Goal: Contribute content: Contribute content

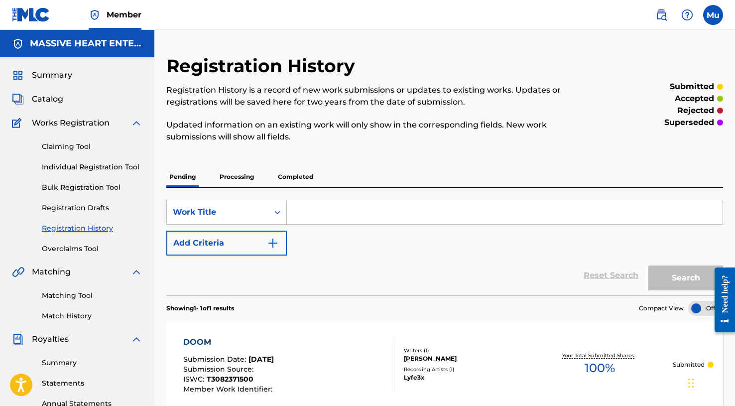
click at [712, 15] on label at bounding box center [713, 15] width 20 height 20
click at [713, 15] on input "Mu Mogul [DOMAIN_NAME] [EMAIL_ADDRESS][DOMAIN_NAME] Notification Preferences Pr…" at bounding box center [713, 15] width 0 height 0
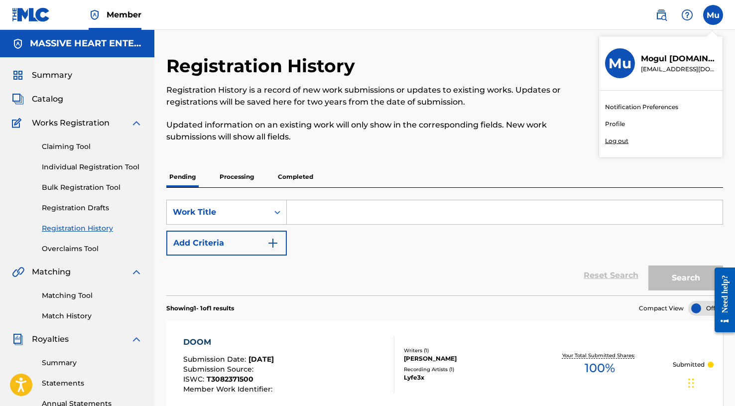
click at [618, 136] on p "Log out" at bounding box center [616, 140] width 23 height 9
click at [713, 15] on input "Mu Mogul [DOMAIN_NAME] [EMAIL_ADDRESS][DOMAIN_NAME] Notification Preferences Pr…" at bounding box center [713, 15] width 0 height 0
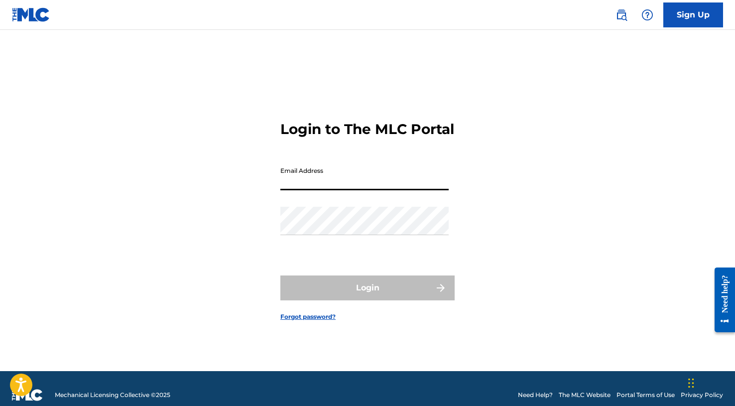
paste input "[EMAIL_ADDRESS][DOMAIN_NAME]"
type input "[EMAIL_ADDRESS][DOMAIN_NAME]"
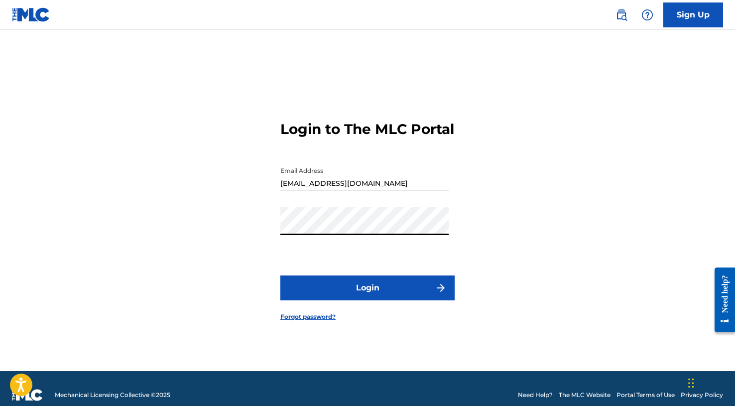
click at [345, 291] on button "Login" at bounding box center [367, 287] width 174 height 25
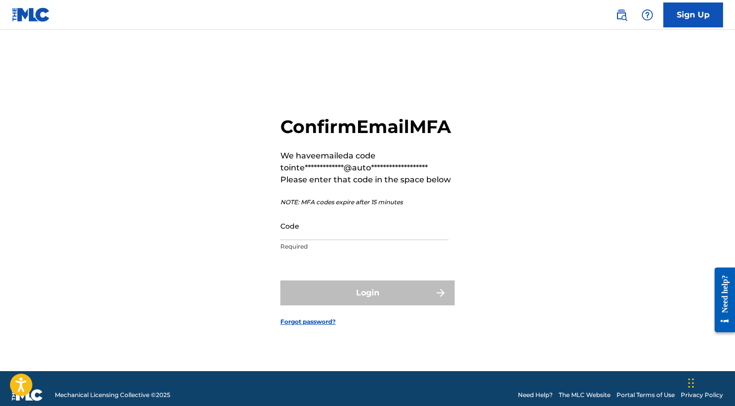
click at [346, 240] on input "Code" at bounding box center [364, 226] width 168 height 28
paste input "420102"
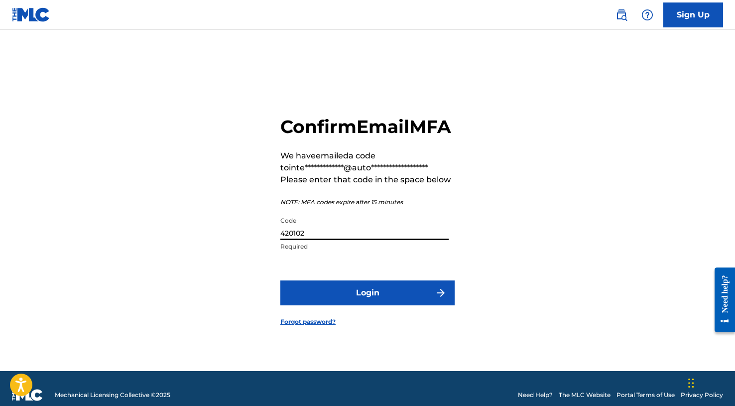
type input "420102"
click at [343, 292] on button "Login" at bounding box center [367, 292] width 174 height 25
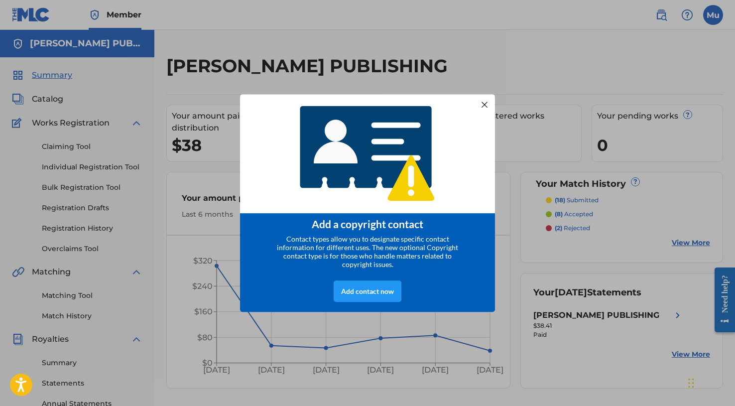
click at [481, 105] on div at bounding box center [484, 104] width 13 height 13
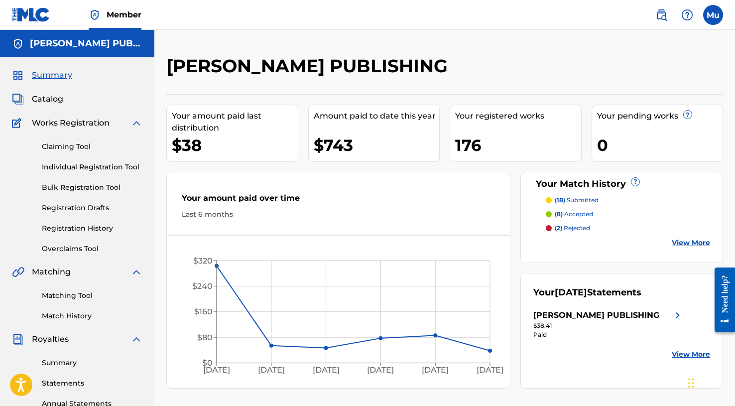
click at [90, 185] on link "Bulk Registration Tool" at bounding box center [92, 187] width 101 height 10
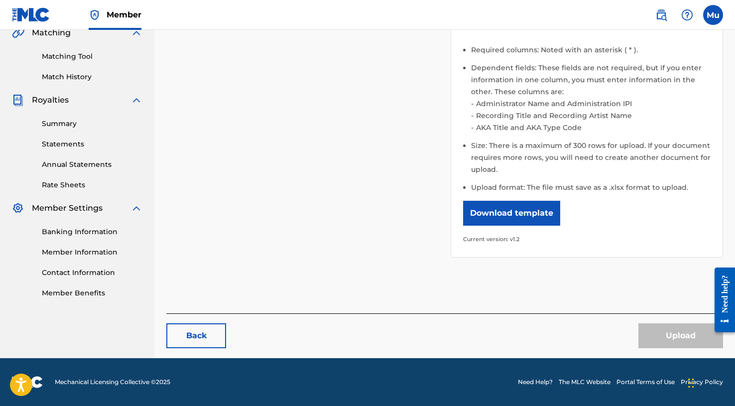
scroll to position [238, 0]
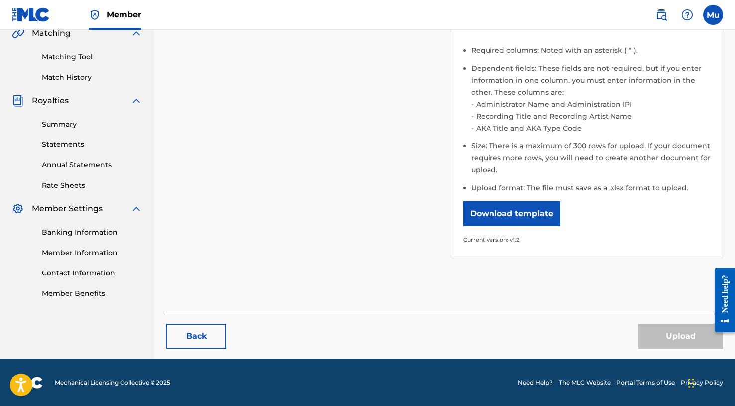
click at [79, 256] on link "Member Information" at bounding box center [92, 252] width 101 height 10
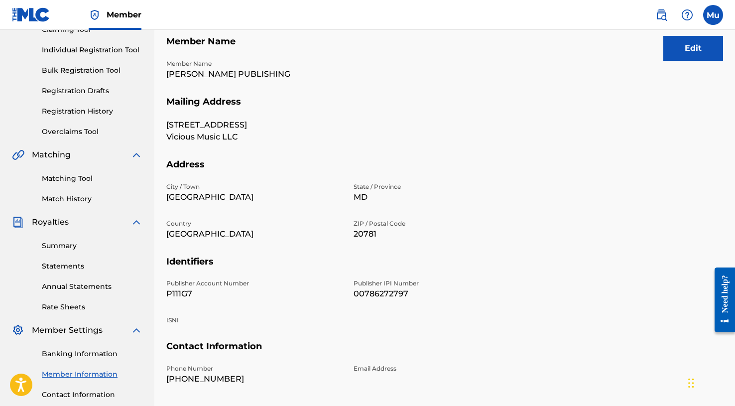
scroll to position [74, 0]
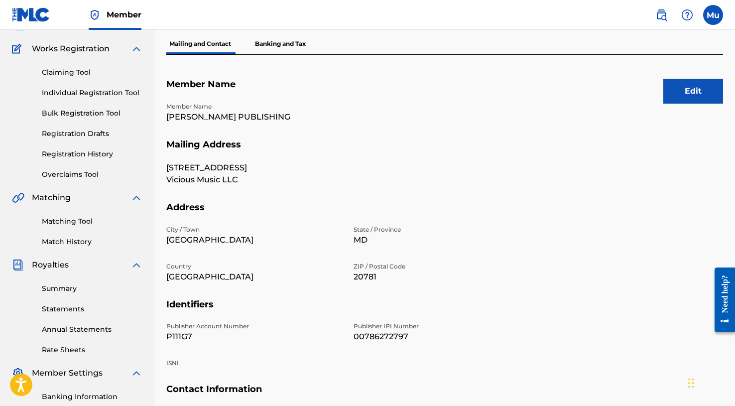
click at [205, 111] on p "[PERSON_NAME] PUBLISHING" at bounding box center [253, 117] width 175 height 12
copy p "[PERSON_NAME] PUBLISHING"
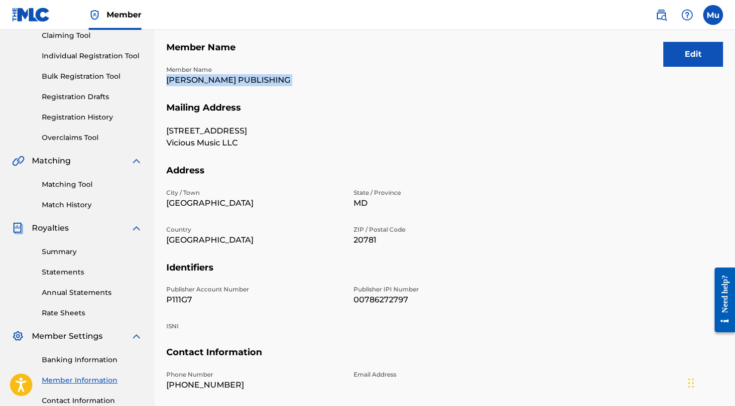
scroll to position [113, 0]
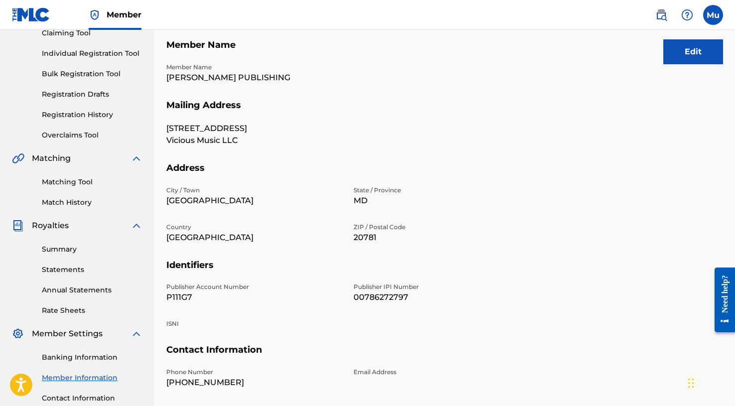
click at [175, 288] on p "Publisher Account Number" at bounding box center [253, 286] width 175 height 9
click at [175, 293] on p "P111G7" at bounding box center [253, 297] width 175 height 12
copy p "P111G7"
click at [366, 291] on p "00786272797" at bounding box center [440, 297] width 175 height 12
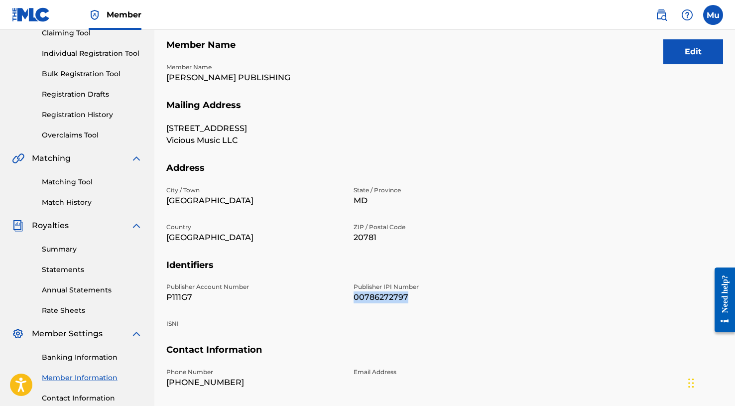
click at [366, 291] on p "00786272797" at bounding box center [440, 297] width 175 height 12
click at [370, 312] on div "Publisher Account Number P111G7 Publisher IPI Number 00786272797 ISNI" at bounding box center [347, 313] width 362 height 62
click at [361, 323] on div "Publisher Account Number P111G7 Publisher IPI Number 00786272797 ISNI" at bounding box center [347, 313] width 362 height 62
click at [368, 294] on p "00786272797" at bounding box center [440, 297] width 175 height 12
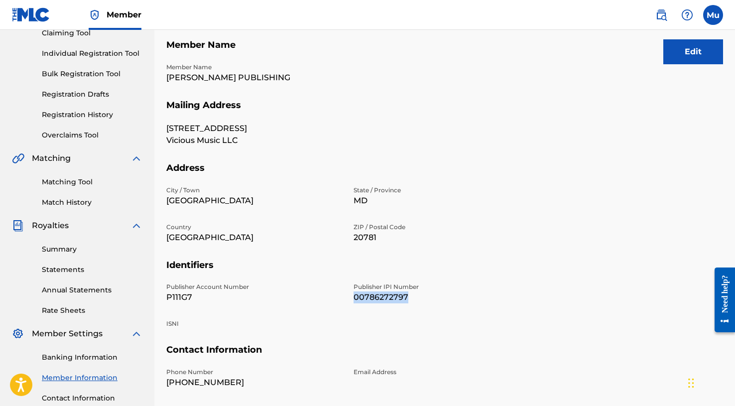
click at [368, 294] on p "00786272797" at bounding box center [440, 297] width 175 height 12
copy p "00786272797"
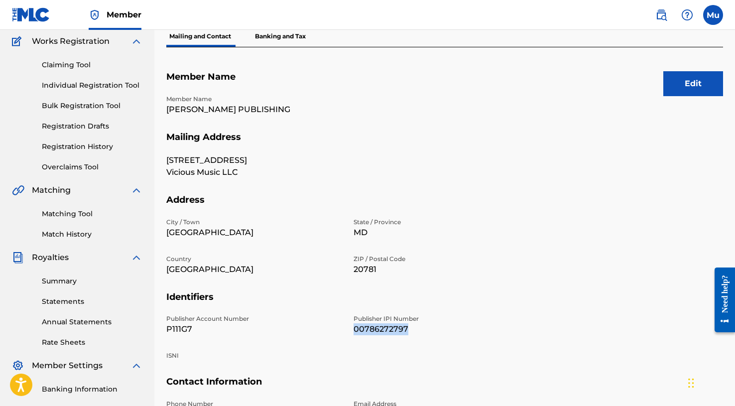
scroll to position [62, 0]
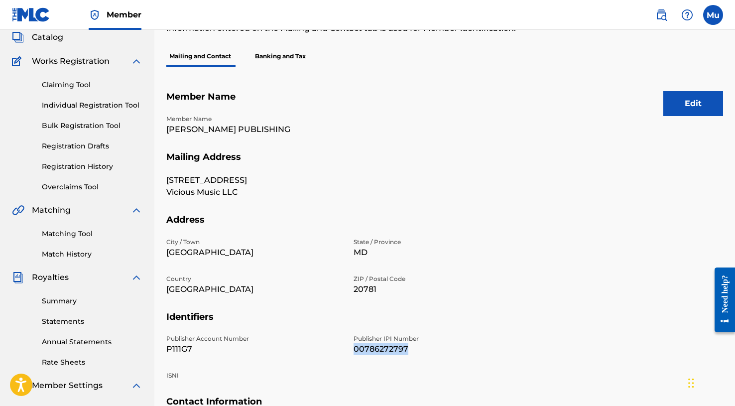
click at [76, 123] on link "Bulk Registration Tool" at bounding box center [92, 125] width 101 height 10
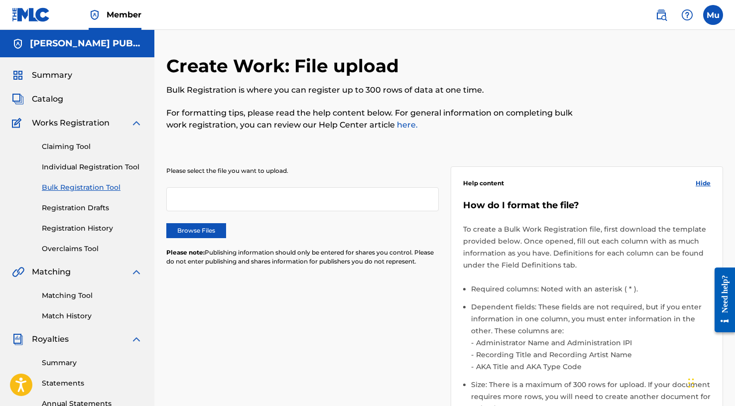
click at [204, 229] on label "Browse Files" at bounding box center [196, 230] width 60 height 15
click at [0, 0] on input "Browse Files" at bounding box center [0, 0] width 0 height 0
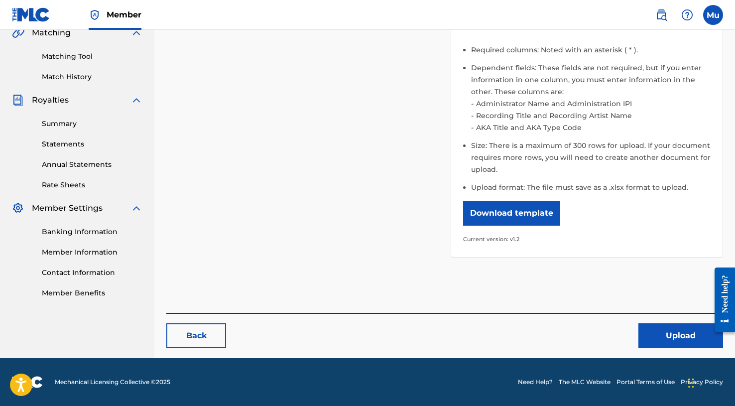
click at [656, 334] on button "Upload" at bounding box center [680, 335] width 85 height 25
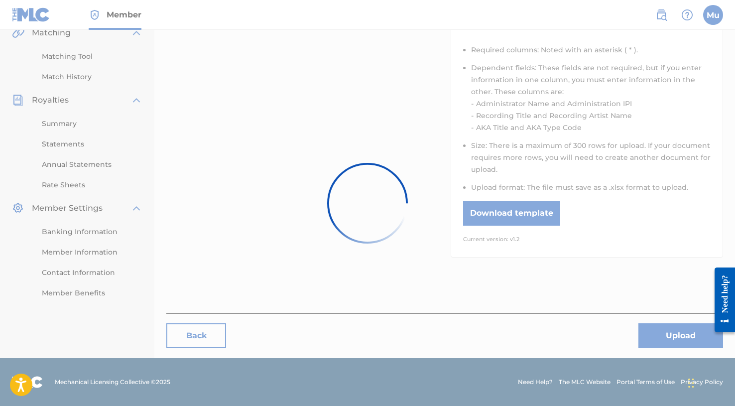
scroll to position [238, 0]
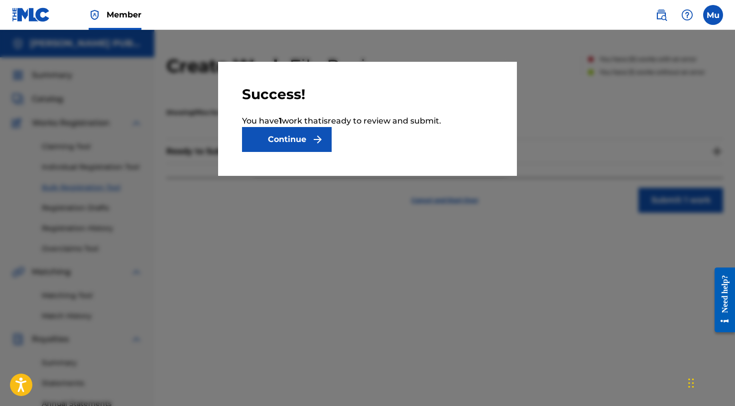
click at [304, 128] on button "Continue" at bounding box center [287, 139] width 90 height 25
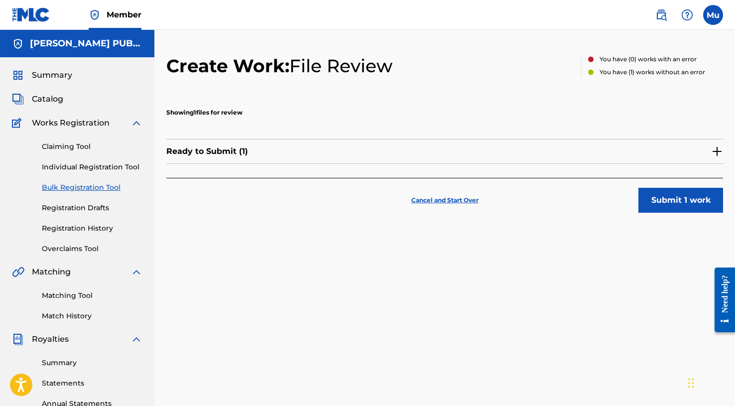
click at [669, 204] on button "Submit 1 work" at bounding box center [680, 200] width 85 height 25
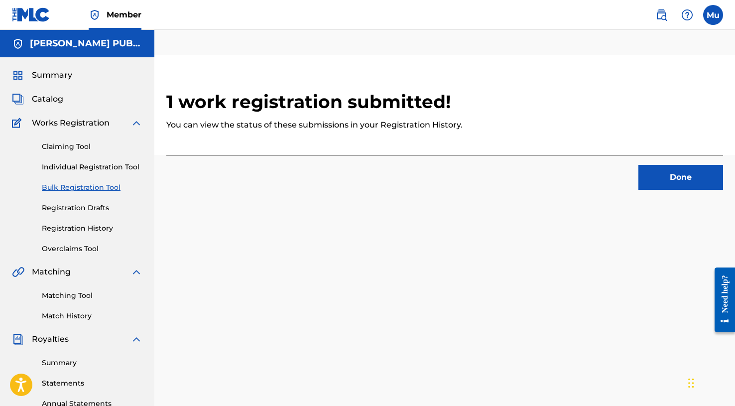
click at [674, 178] on button "Done" at bounding box center [680, 177] width 85 height 25
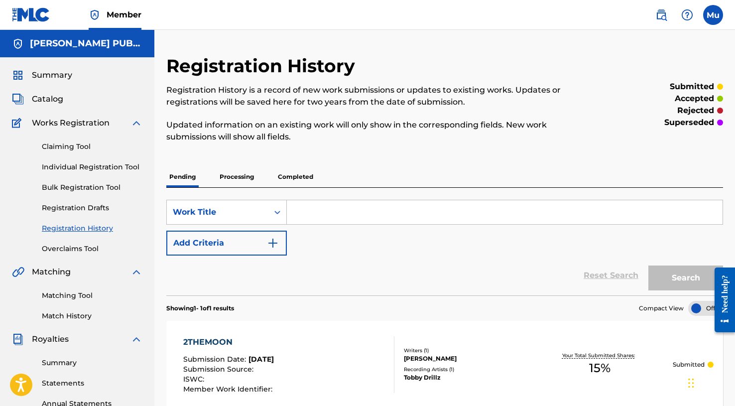
click at [720, 17] on label at bounding box center [713, 15] width 20 height 20
click at [713, 15] on input "Mu Mogul [DOMAIN_NAME] [EMAIL_ADDRESS][DOMAIN_NAME] Notification Preferences Pr…" at bounding box center [713, 15] width 0 height 0
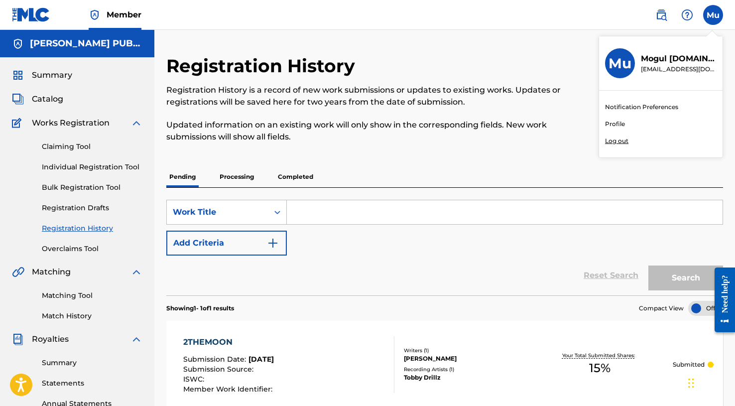
click at [622, 144] on p "Log out" at bounding box center [616, 140] width 23 height 9
click at [713, 15] on input "Mu Mogul [DOMAIN_NAME] [EMAIL_ADDRESS][DOMAIN_NAME] Notification Preferences Pr…" at bounding box center [713, 15] width 0 height 0
